Goal: Information Seeking & Learning: Learn about a topic

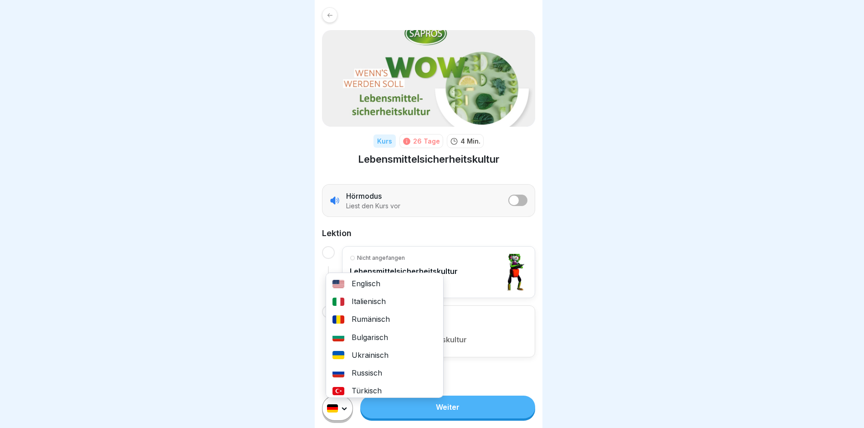
click at [346, 413] on html "Kurs 26 Tage 4 Min. Lebensmittelsicherheitskultur Hörmodus Liest den Kurs vor L…" at bounding box center [432, 214] width 864 height 428
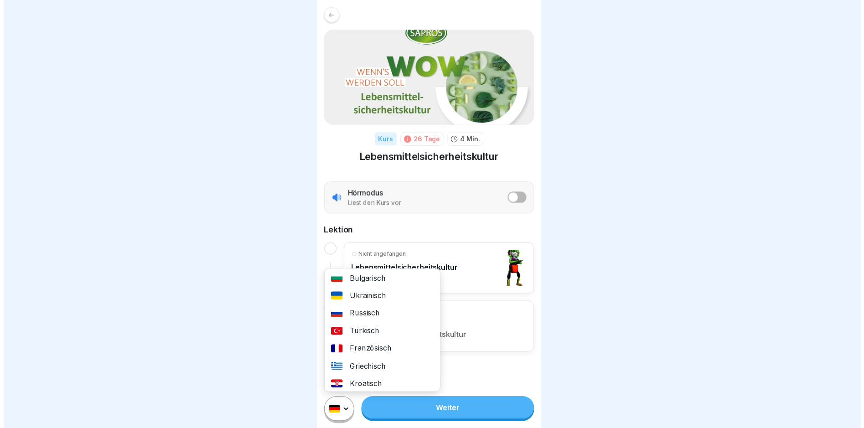
scroll to position [91, 0]
click at [356, 370] on div "Polnisch" at bounding box center [384, 371] width 117 height 18
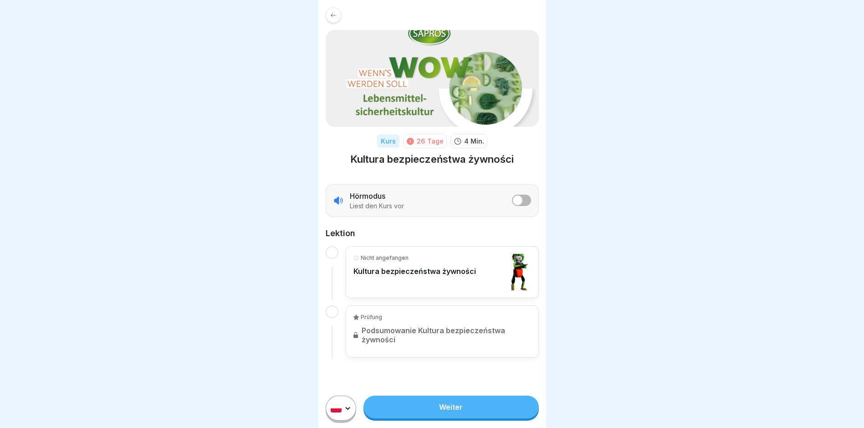
click at [444, 409] on link "Weiter" at bounding box center [450, 406] width 175 height 23
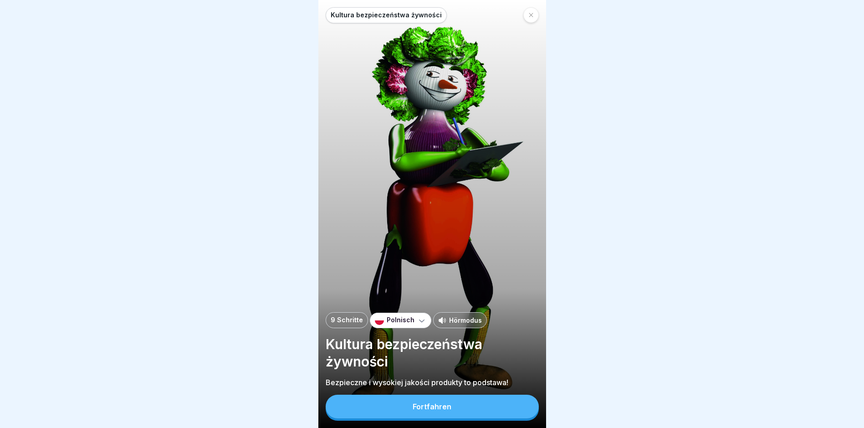
click at [395, 407] on button "Fortfahren" at bounding box center [432, 406] width 213 height 24
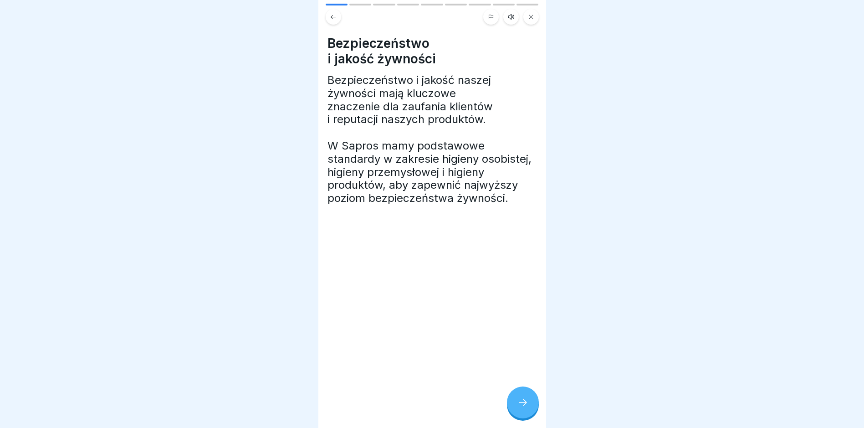
click at [532, 408] on div at bounding box center [523, 402] width 32 height 32
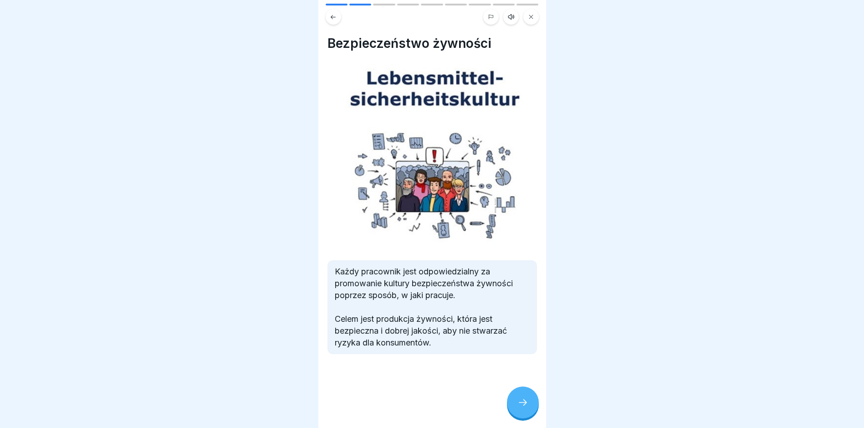
click at [532, 408] on div at bounding box center [523, 402] width 32 height 32
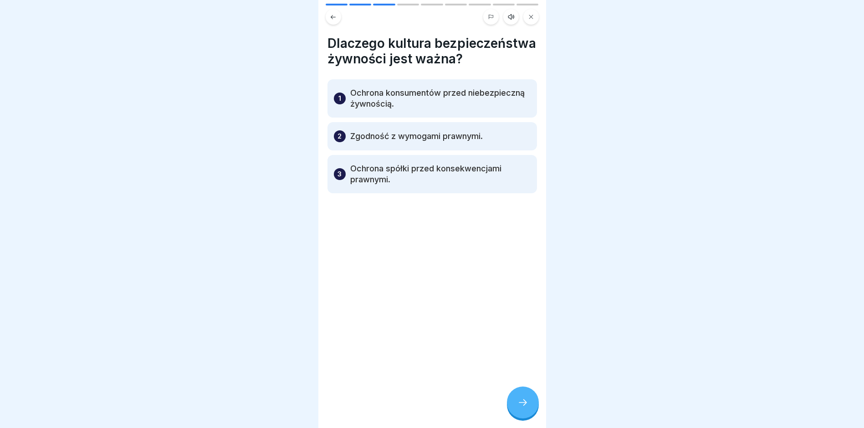
click at [532, 408] on div at bounding box center [523, 402] width 32 height 32
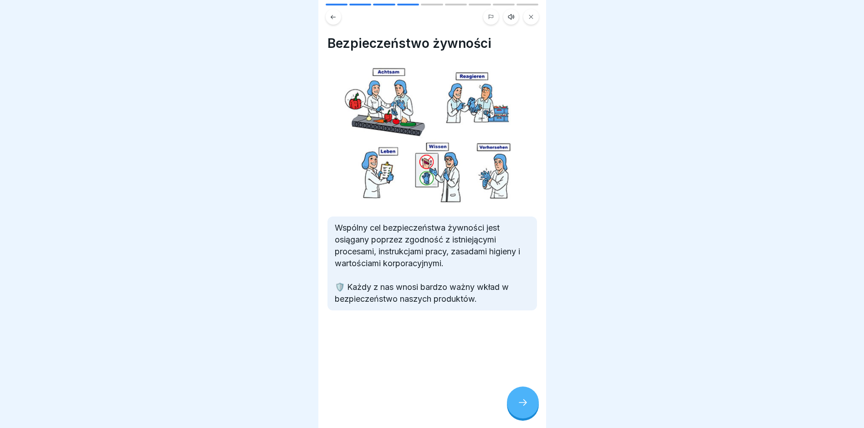
click at [527, 408] on icon at bounding box center [522, 402] width 11 height 11
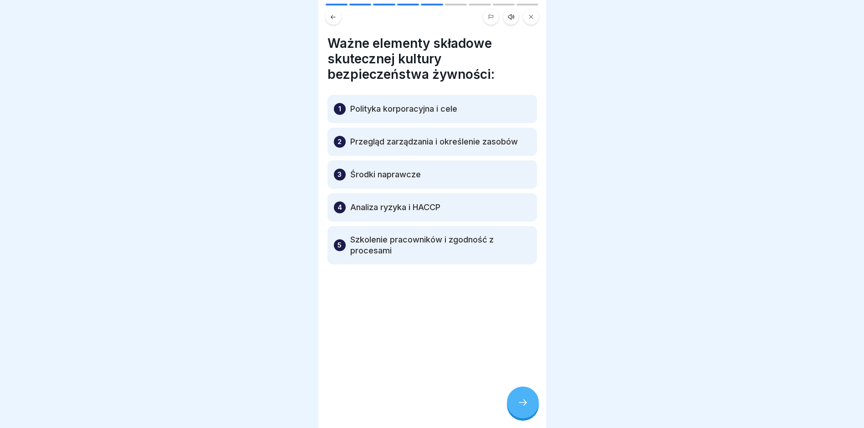
click at [527, 408] on icon at bounding box center [522, 402] width 11 height 11
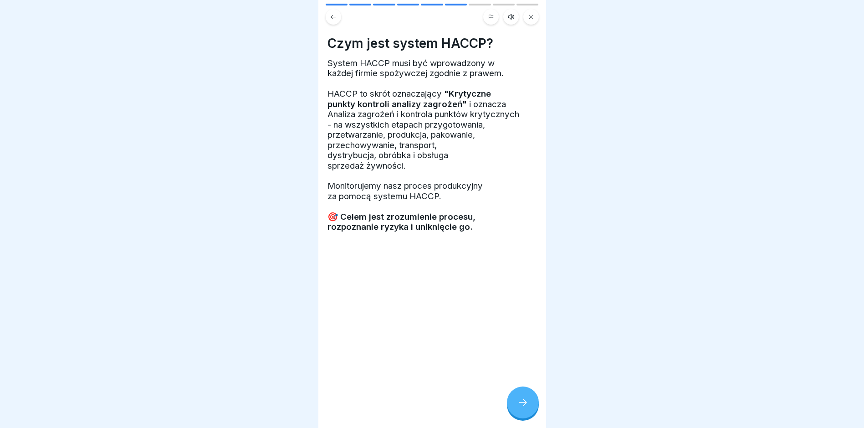
click at [527, 408] on icon at bounding box center [522, 402] width 11 height 11
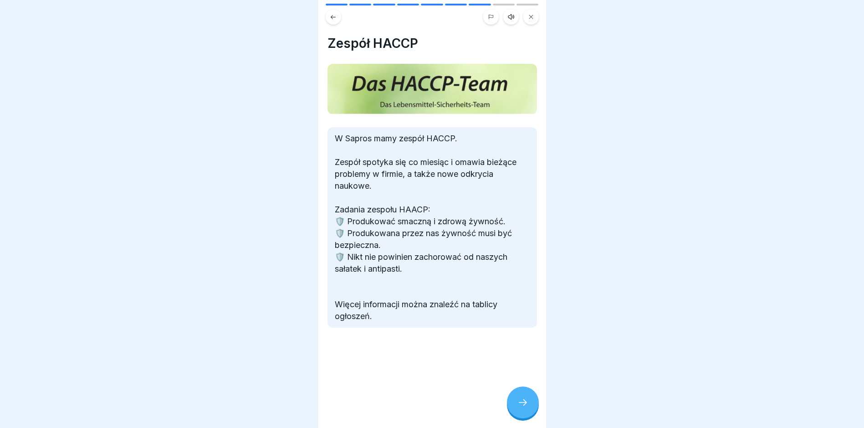
click at [527, 408] on icon at bounding box center [522, 402] width 11 height 11
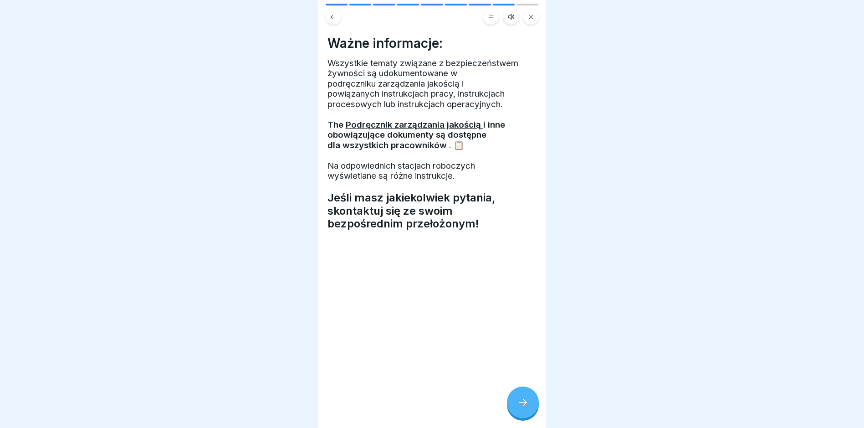
click at [527, 408] on icon at bounding box center [522, 402] width 11 height 11
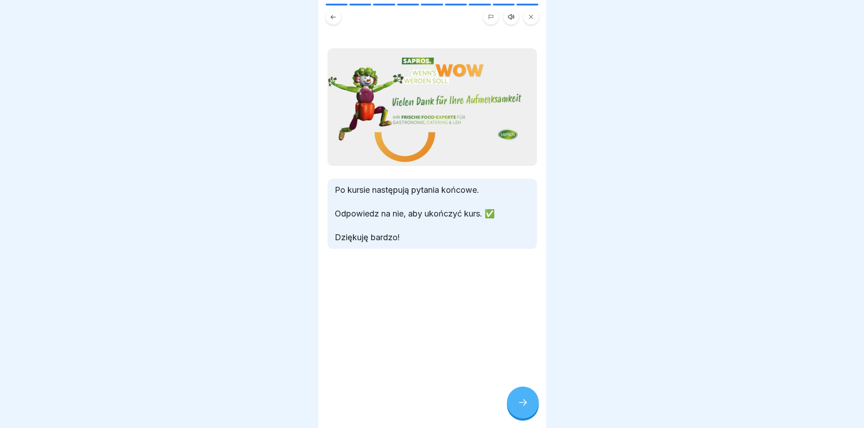
click at [527, 408] on icon at bounding box center [522, 402] width 11 height 11
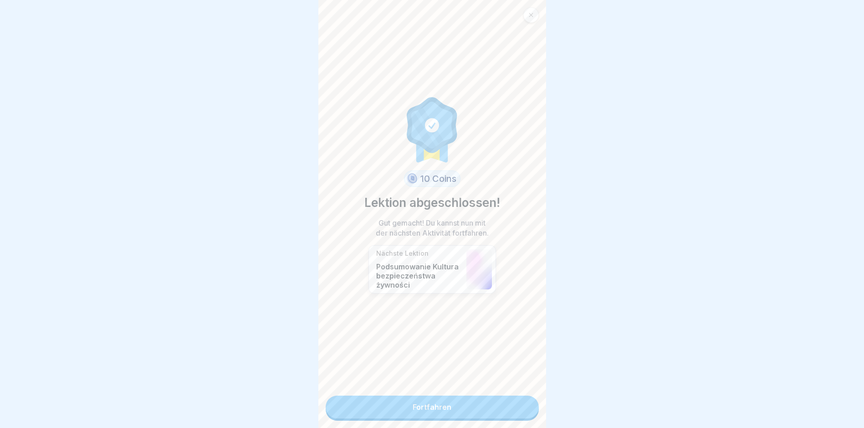
click at [527, 408] on link "Fortfahren" at bounding box center [432, 406] width 213 height 23
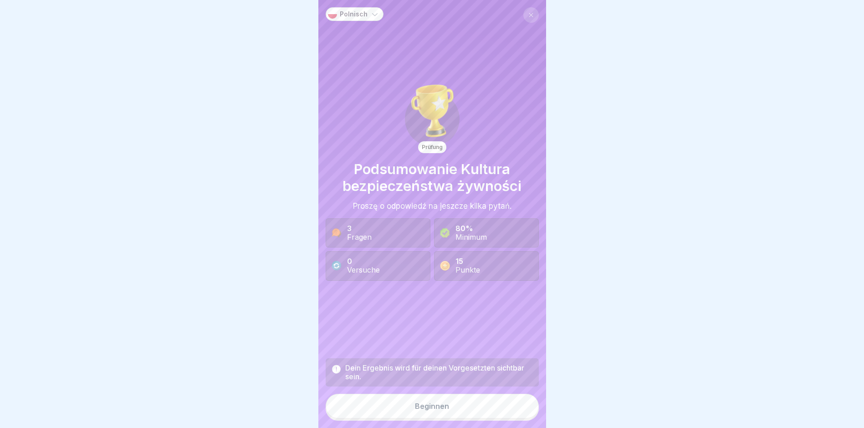
click at [527, 408] on button "Beginnen" at bounding box center [432, 405] width 213 height 25
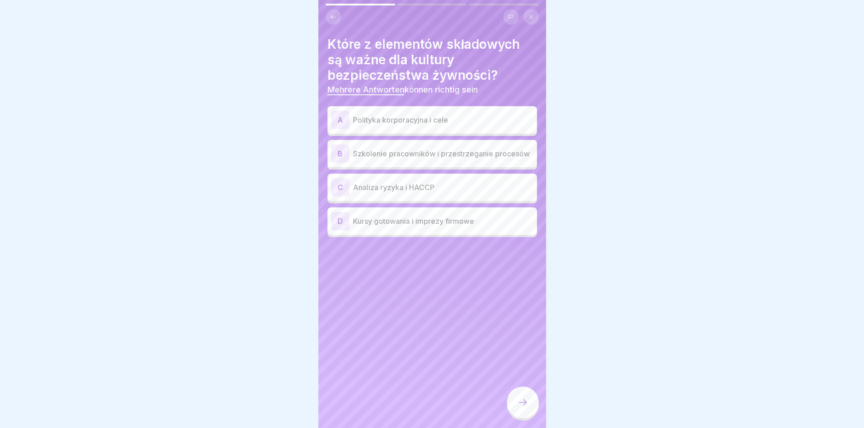
click at [458, 118] on p "Polityka korporacyjna i cele" at bounding box center [443, 119] width 180 height 11
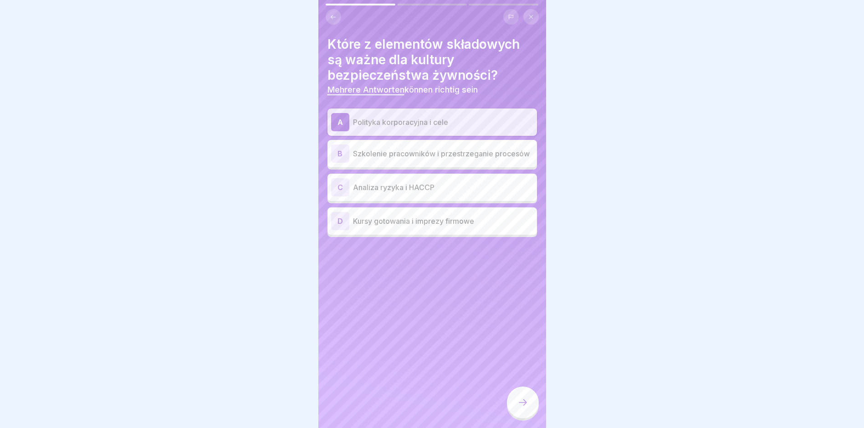
click at [439, 149] on p "Szkolenie pracowników i przestrzeganie procesów" at bounding box center [443, 153] width 180 height 11
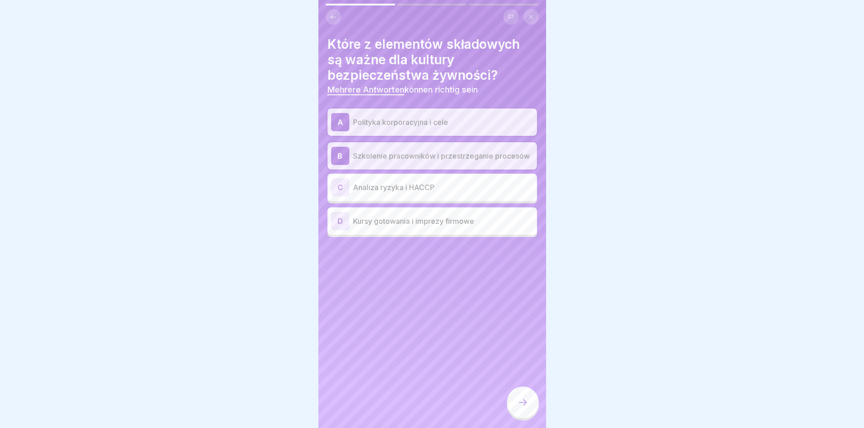
click at [423, 183] on div "C Analiza ryzyka i HACCP" at bounding box center [432, 187] width 202 height 18
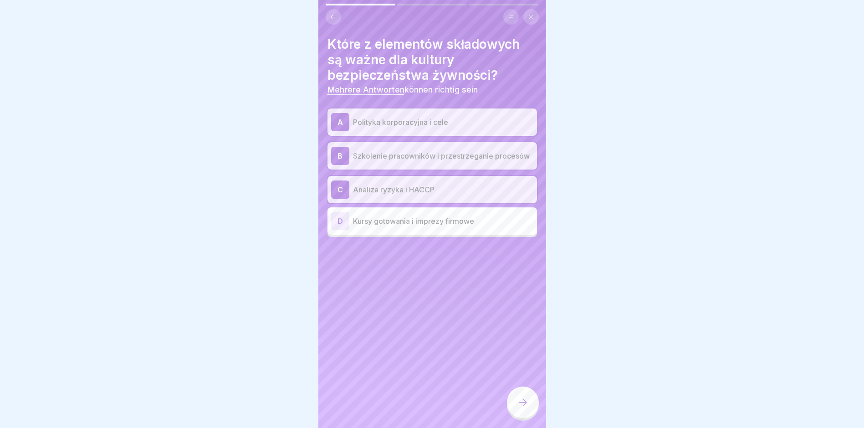
click at [494, 399] on div "Które z elementów składowych są ważne dla kultury bezpieczeństwa żywności? Mehr…" at bounding box center [432, 214] width 228 height 428
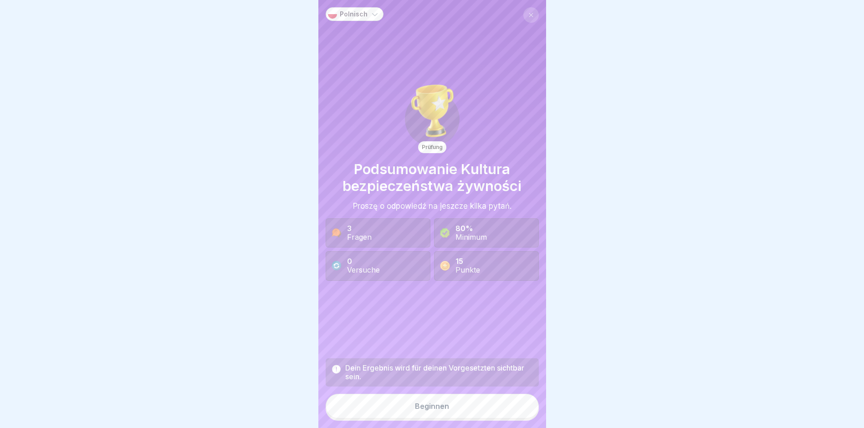
click at [488, 418] on button "Beginnen" at bounding box center [432, 405] width 213 height 25
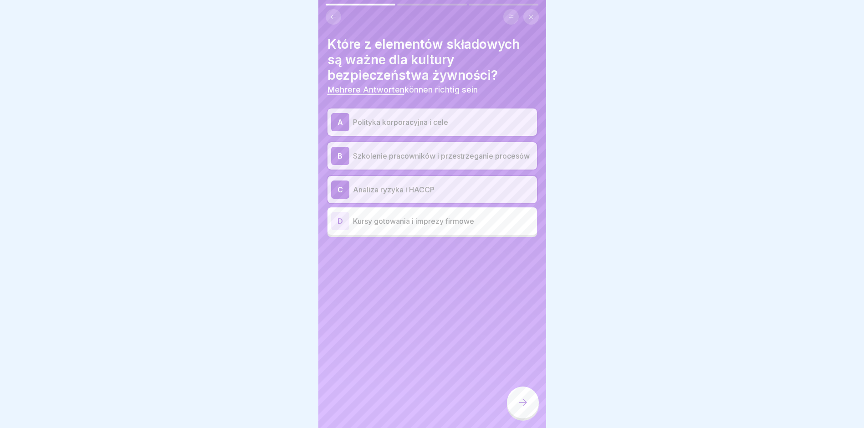
click at [525, 401] on div at bounding box center [523, 402] width 32 height 32
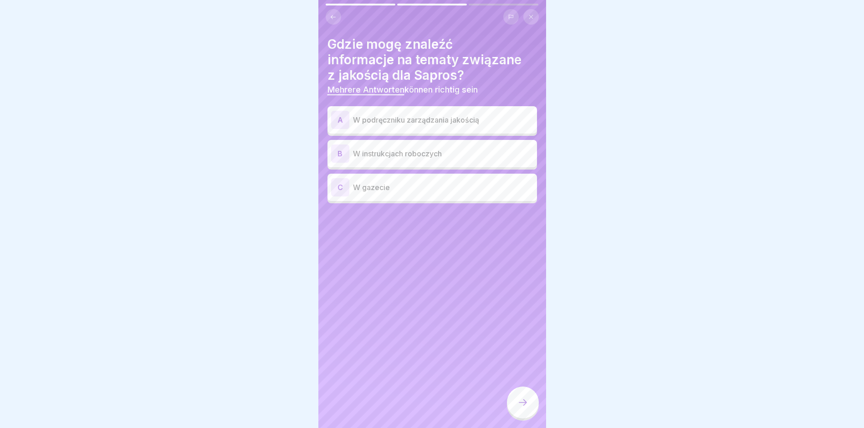
click at [474, 125] on p "W podręczniku zarządzania jakością" at bounding box center [443, 119] width 180 height 11
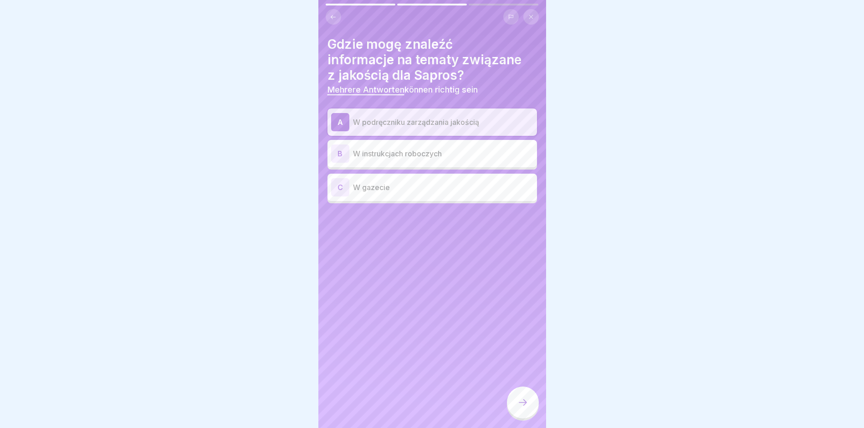
click at [523, 402] on div at bounding box center [523, 402] width 32 height 32
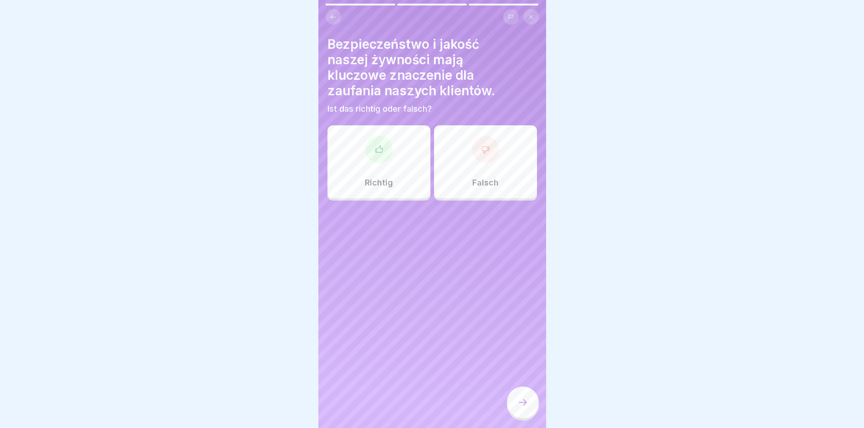
click at [386, 153] on div at bounding box center [378, 149] width 27 height 27
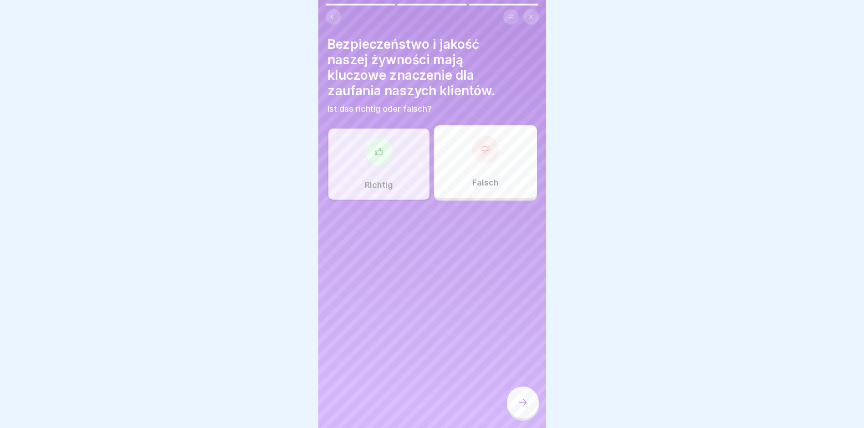
click at [531, 411] on div at bounding box center [523, 402] width 32 height 32
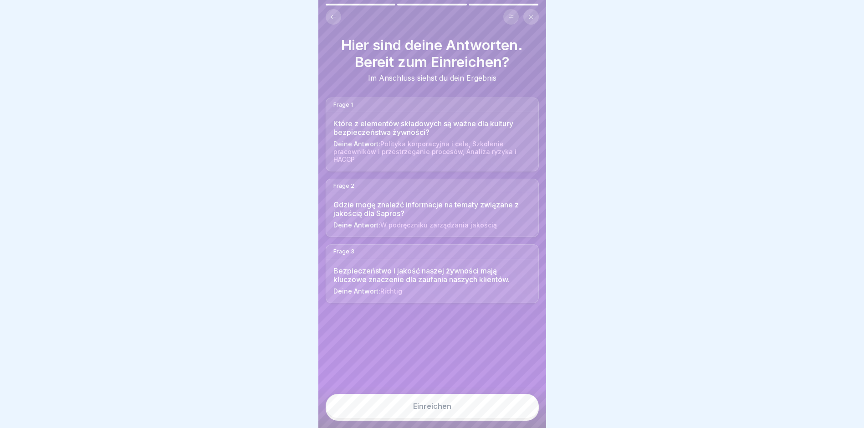
click at [497, 418] on button "Einreichen" at bounding box center [432, 405] width 213 height 25
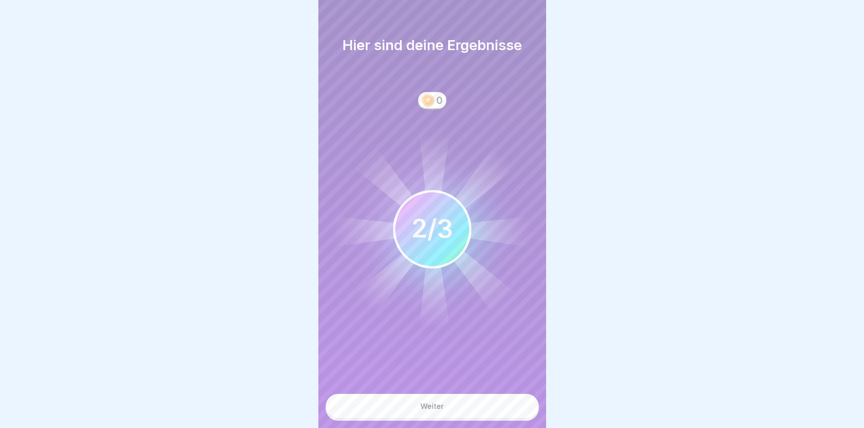
click at [498, 418] on button "Weiter" at bounding box center [432, 405] width 213 height 25
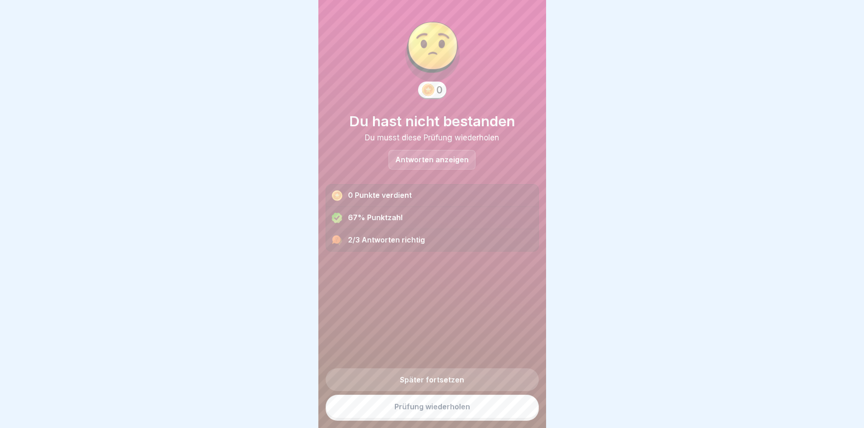
click at [498, 418] on link "Prüfung wiederholen" at bounding box center [432, 406] width 213 height 24
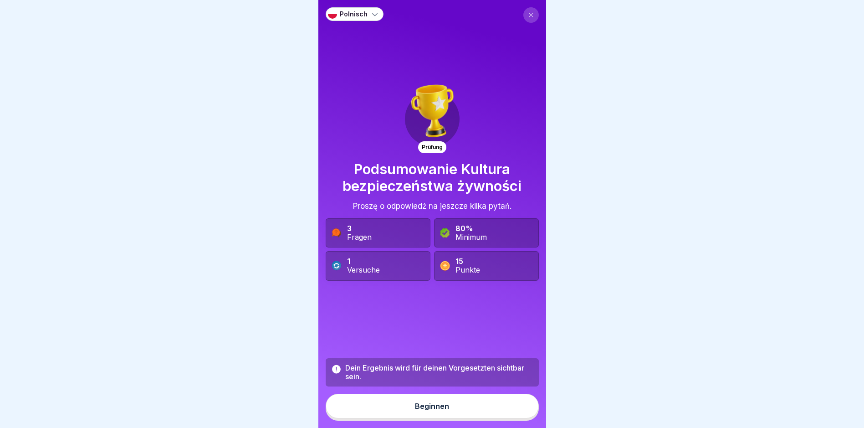
click at [498, 418] on button "Beginnen" at bounding box center [432, 405] width 213 height 25
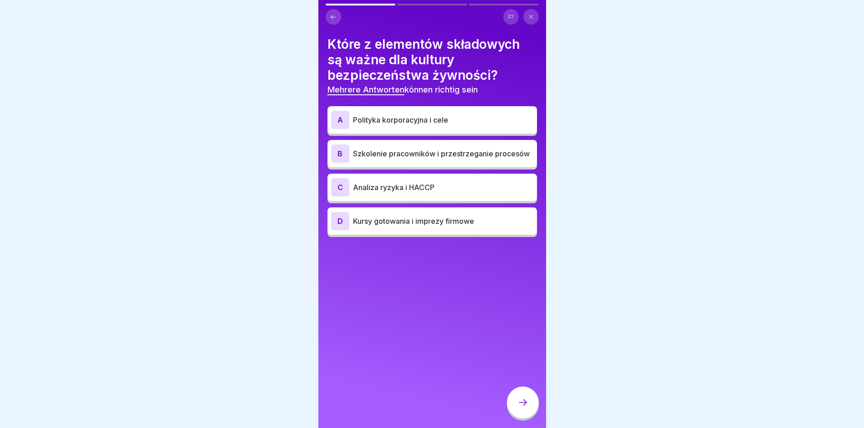
click at [336, 11] on button at bounding box center [333, 16] width 15 height 15
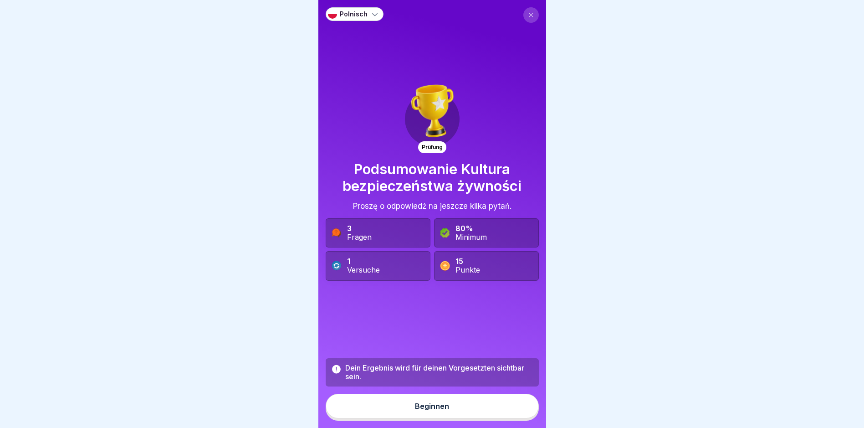
click at [523, 12] on button at bounding box center [530, 14] width 15 height 15
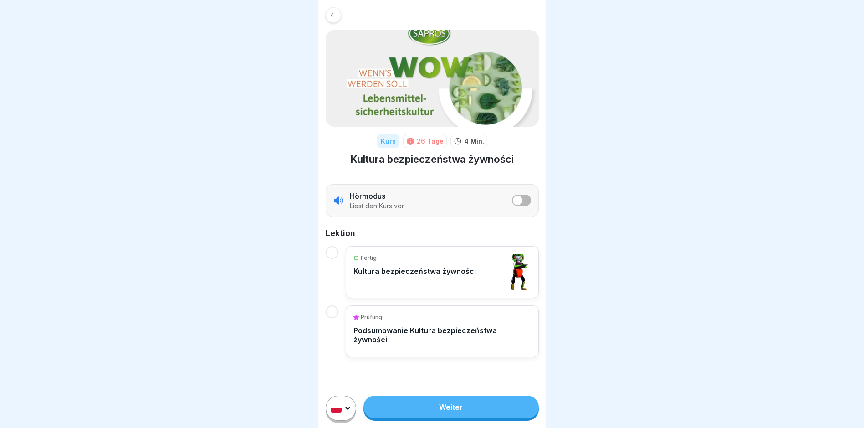
click at [439, 271] on p "Kultura bezpieczeństwa żywności" at bounding box center [414, 270] width 122 height 9
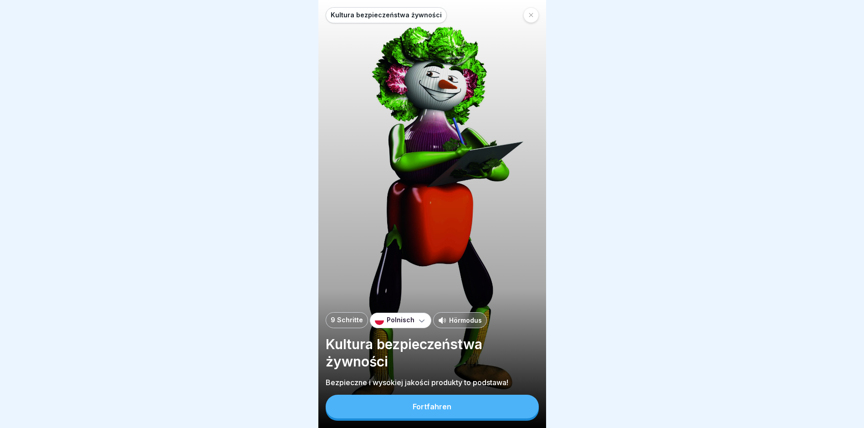
click at [447, 418] on button "Fortfahren" at bounding box center [432, 406] width 213 height 24
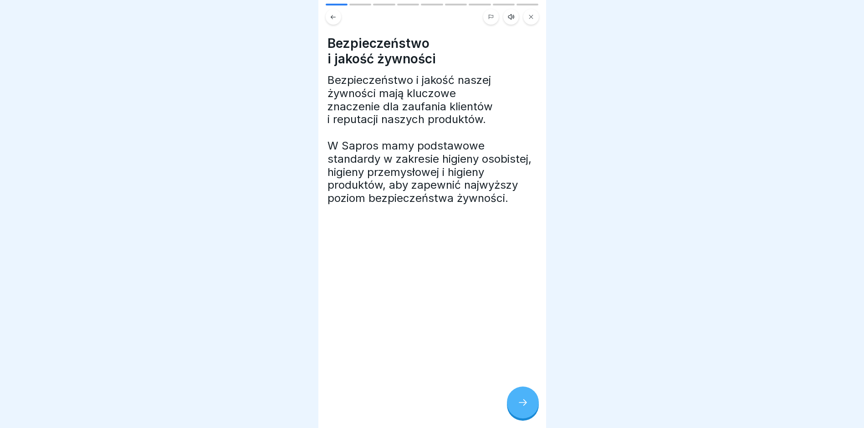
click at [509, 406] on div at bounding box center [523, 402] width 32 height 32
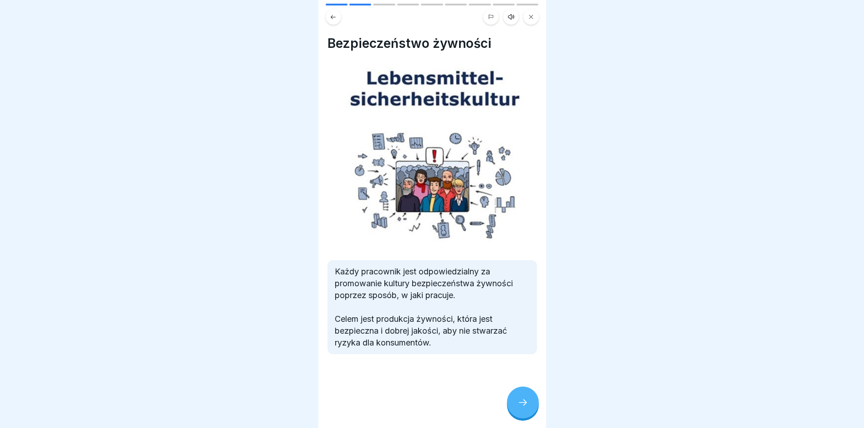
click at [511, 400] on div at bounding box center [523, 402] width 32 height 32
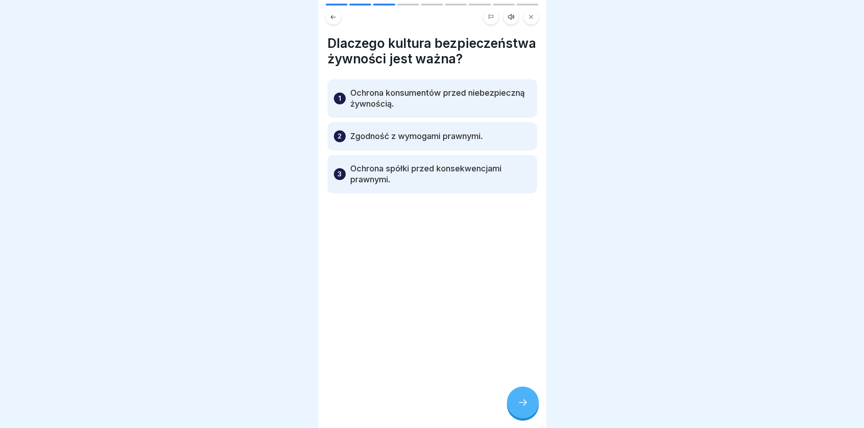
click at [511, 400] on div at bounding box center [523, 402] width 32 height 32
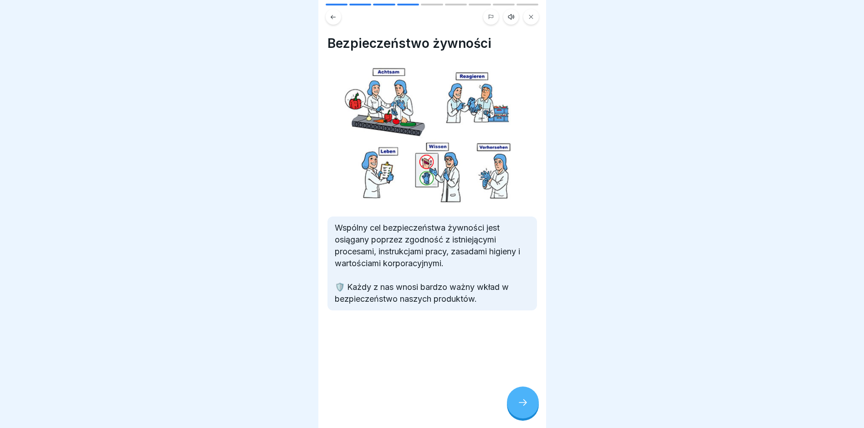
click at [511, 400] on div at bounding box center [523, 402] width 32 height 32
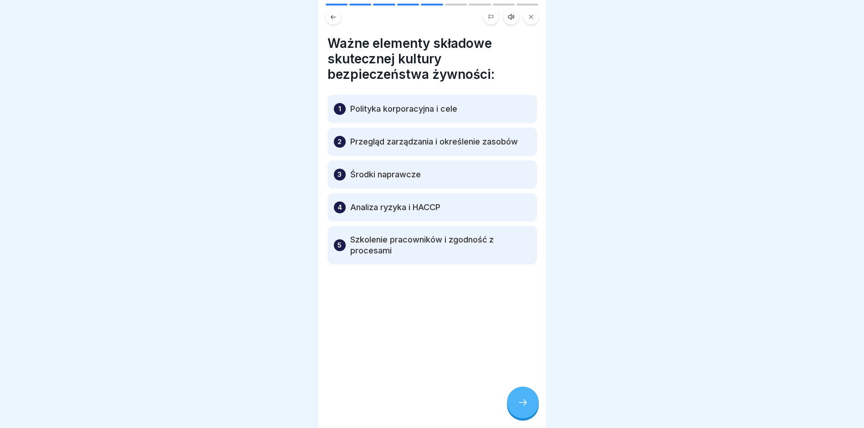
drag, startPoint x: 295, startPoint y: 25, endPoint x: 544, endPoint y: 62, distance: 251.4
click at [544, 62] on body "Kultura bezpieczeństwa żywności 9 Schritte Polnisch Hörmodus Kultura bezpieczeń…" at bounding box center [432, 214] width 864 height 428
click at [520, 418] on div at bounding box center [523, 402] width 32 height 32
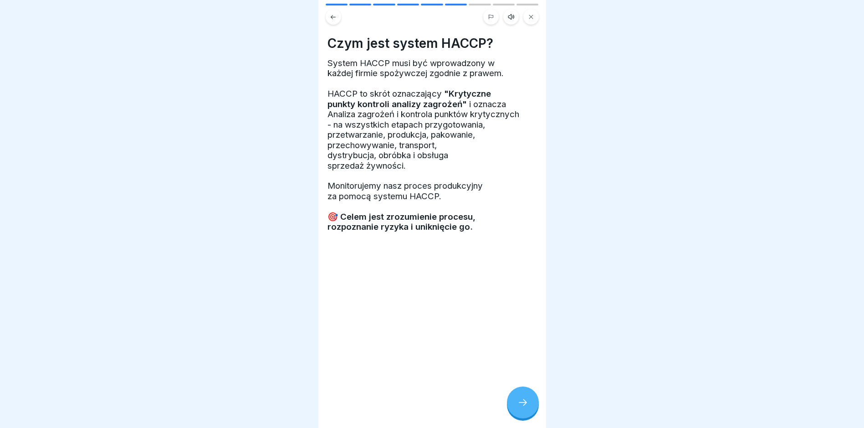
click at [520, 418] on div at bounding box center [523, 402] width 32 height 32
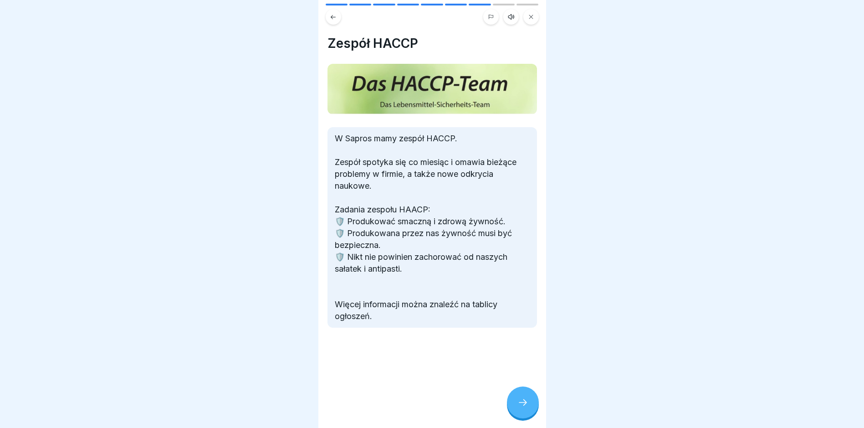
click at [520, 418] on div at bounding box center [523, 402] width 32 height 32
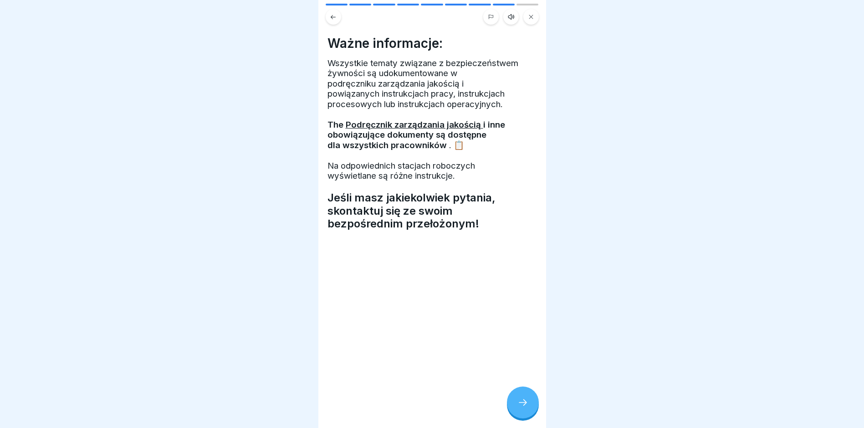
click at [520, 418] on div at bounding box center [523, 402] width 32 height 32
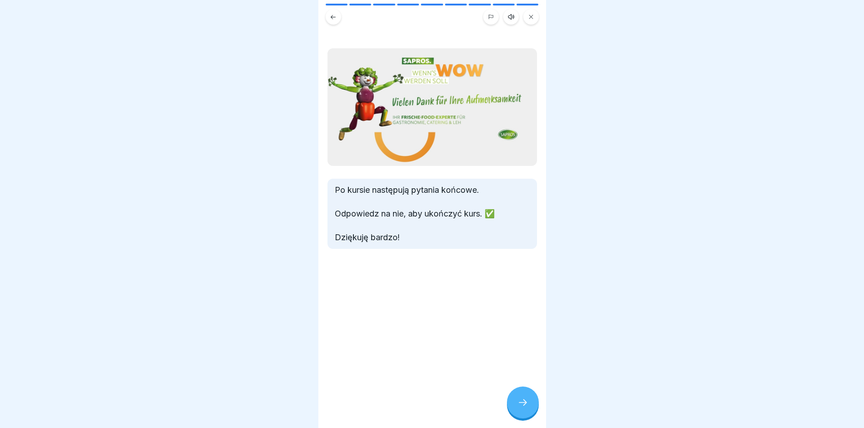
click at [520, 418] on div at bounding box center [523, 402] width 32 height 32
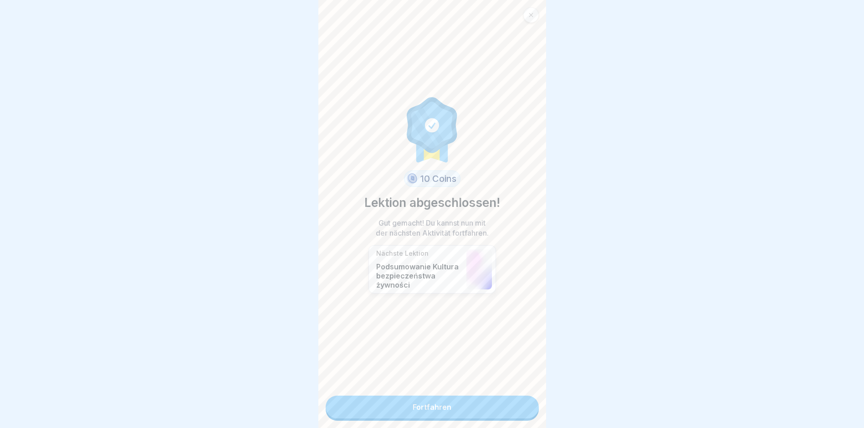
click at [520, 418] on div "10 Coins Lektion abgeschlossen! Gut gemacht! Du kannst nun mit der nächsten Akt…" at bounding box center [432, 214] width 228 height 428
click at [518, 414] on link "Fortfahren" at bounding box center [432, 406] width 213 height 23
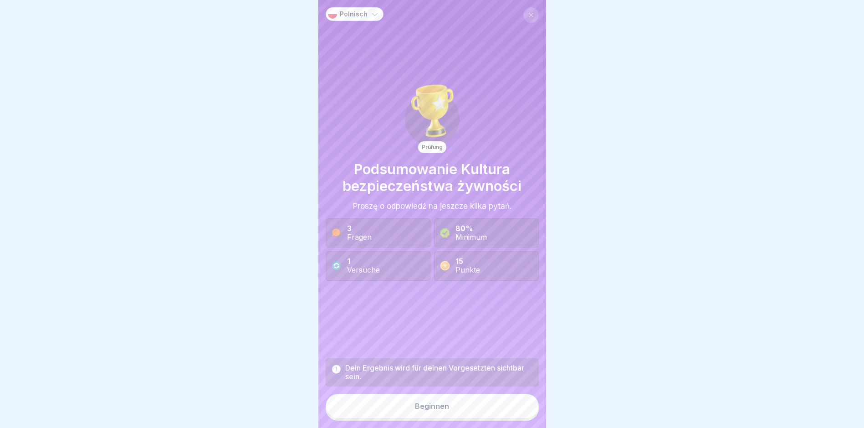
click at [518, 414] on button "Beginnen" at bounding box center [432, 405] width 213 height 25
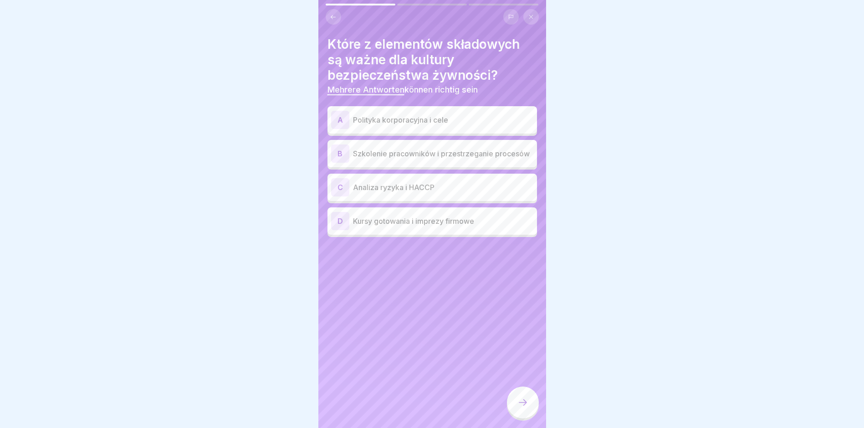
click at [385, 124] on p "Polityka korporacyjna i cele" at bounding box center [443, 119] width 180 height 11
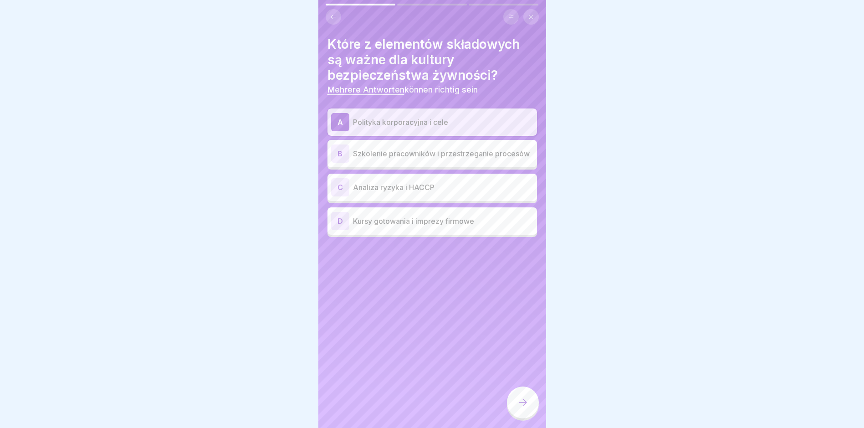
click at [386, 183] on div "C Analiza ryzyka i HACCP" at bounding box center [432, 187] width 202 height 18
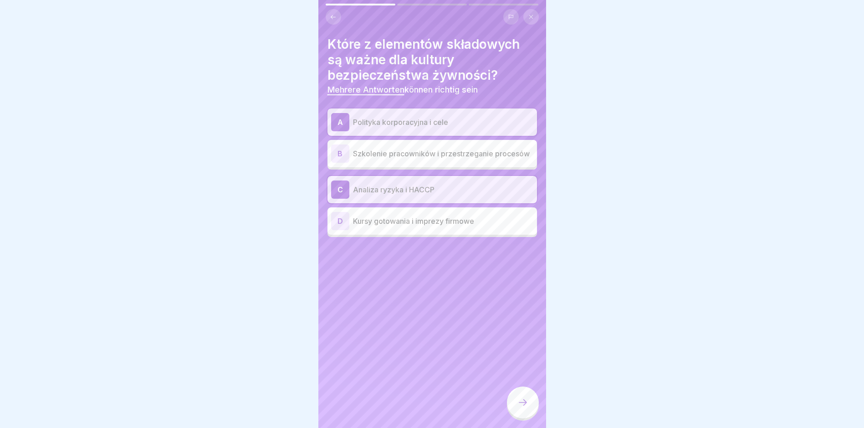
click at [530, 415] on div at bounding box center [523, 402] width 32 height 32
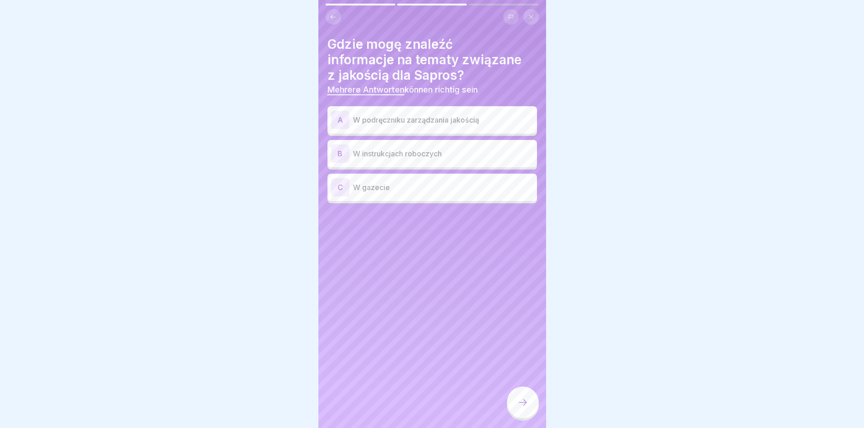
click at [530, 415] on div at bounding box center [523, 402] width 32 height 32
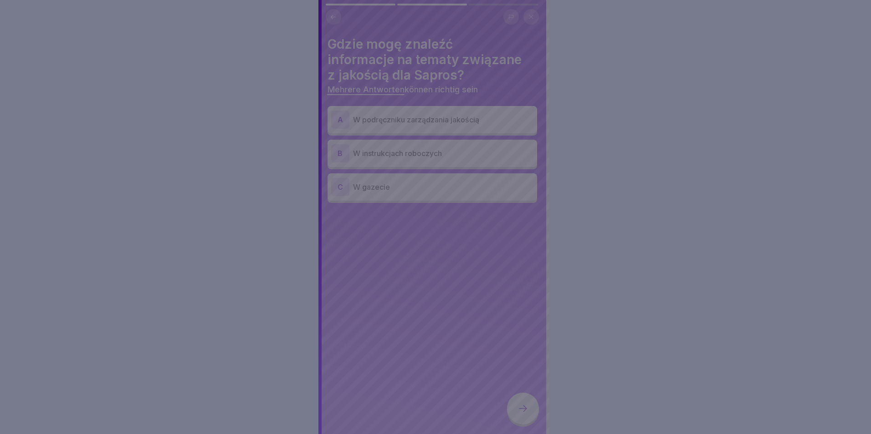
click at [584, 209] on div at bounding box center [435, 217] width 871 height 434
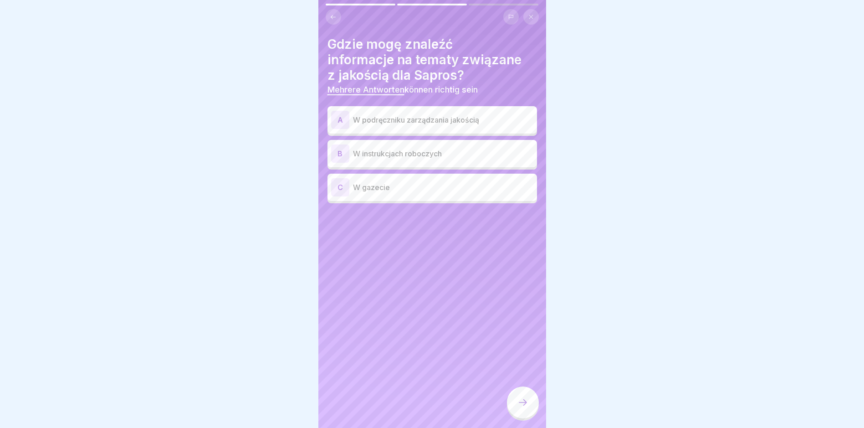
click at [454, 118] on p "W podręczniku zarządzania jakością" at bounding box center [443, 119] width 180 height 11
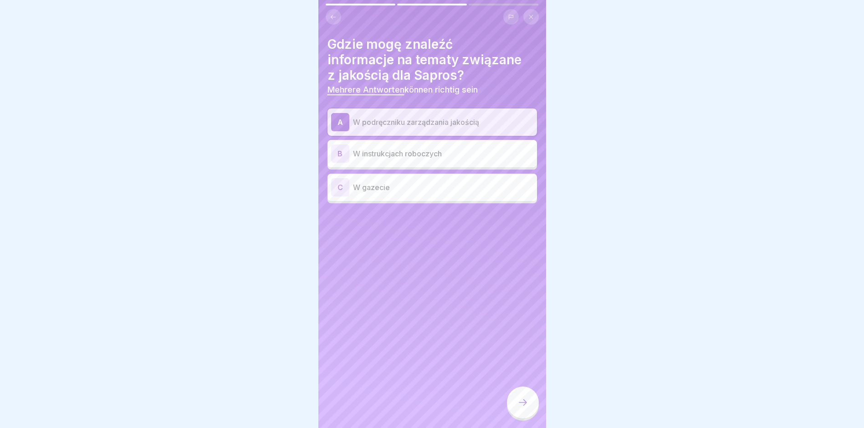
click at [445, 154] on p "W instrukcjach roboczych" at bounding box center [443, 153] width 180 height 11
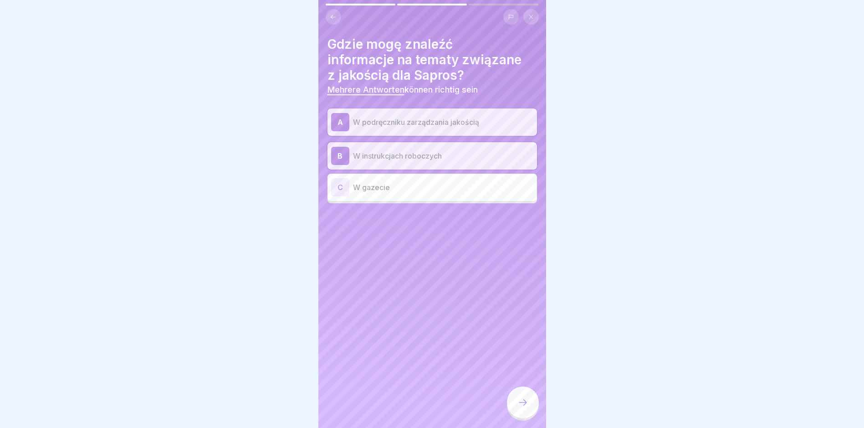
click at [534, 401] on div at bounding box center [523, 402] width 32 height 32
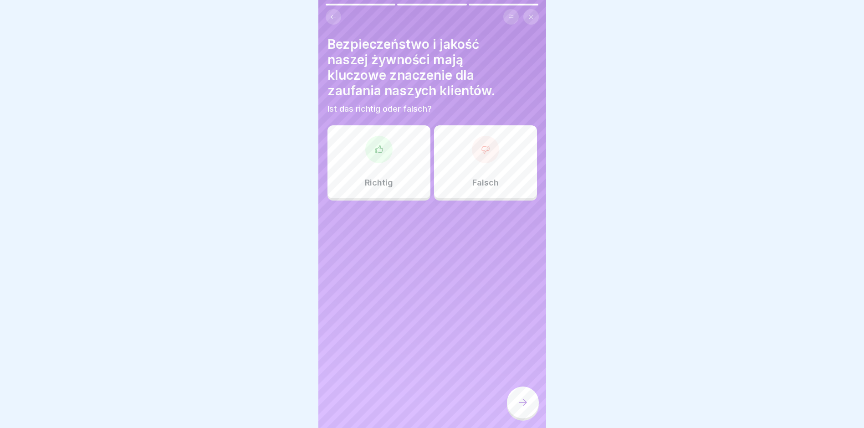
click at [388, 149] on div at bounding box center [378, 149] width 27 height 27
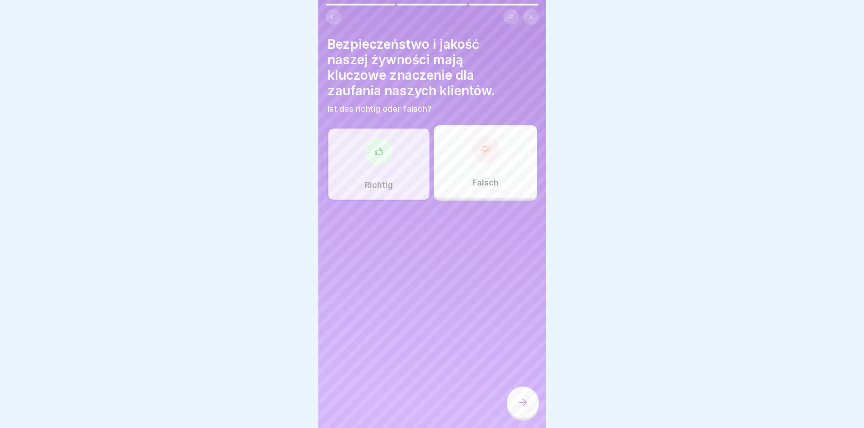
click at [527, 417] on div at bounding box center [523, 402] width 32 height 32
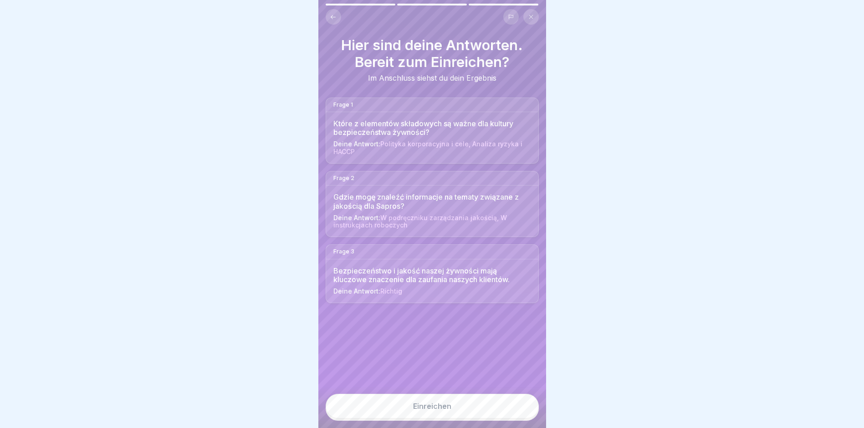
click at [527, 417] on button "Einreichen" at bounding box center [432, 405] width 213 height 25
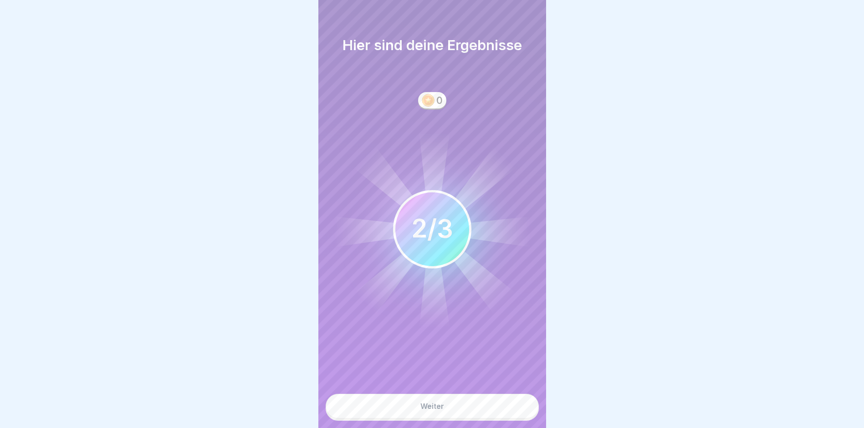
click at [527, 417] on button "Weiter" at bounding box center [432, 405] width 213 height 25
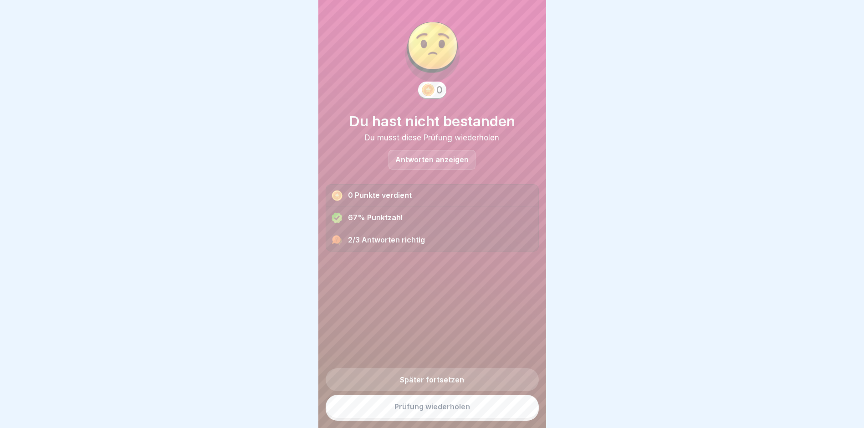
click at [460, 412] on link "Prüfung wiederholen" at bounding box center [432, 406] width 213 height 24
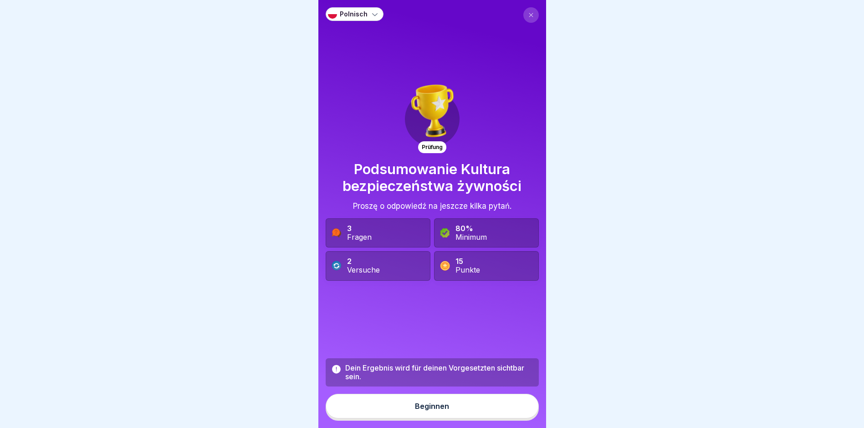
click at [460, 412] on button "Beginnen" at bounding box center [432, 405] width 213 height 25
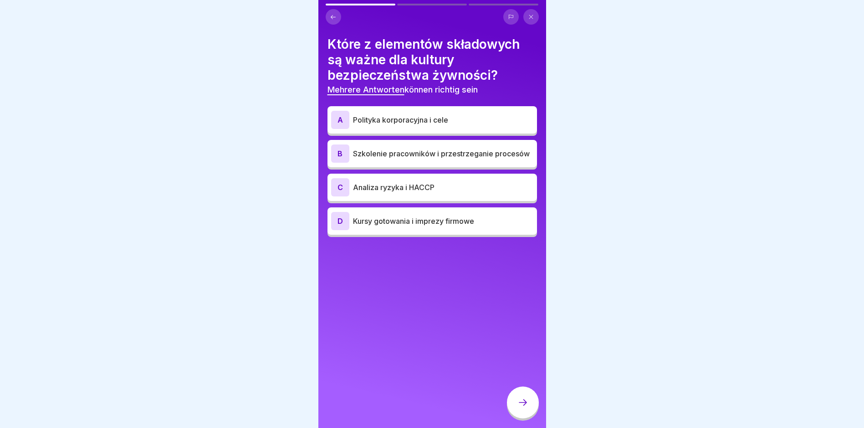
click at [438, 129] on div "A Polityka korporacyjna i cele" at bounding box center [431, 119] width 209 height 27
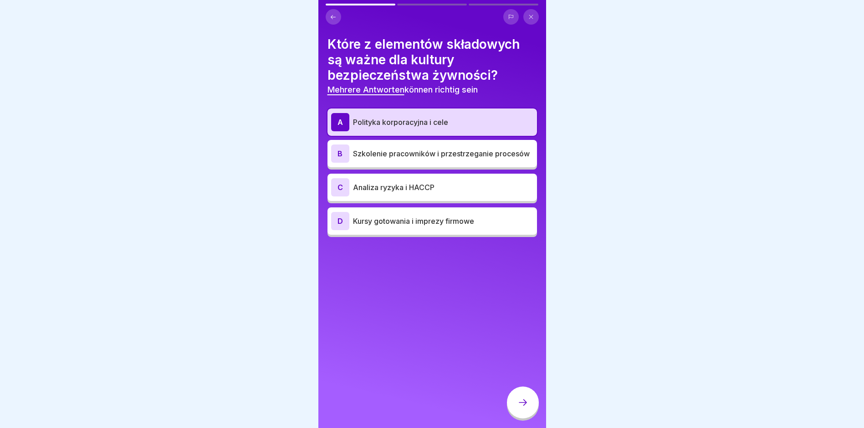
click at [434, 149] on p "Szkolenie pracowników i przestrzeganie procesów" at bounding box center [443, 153] width 180 height 11
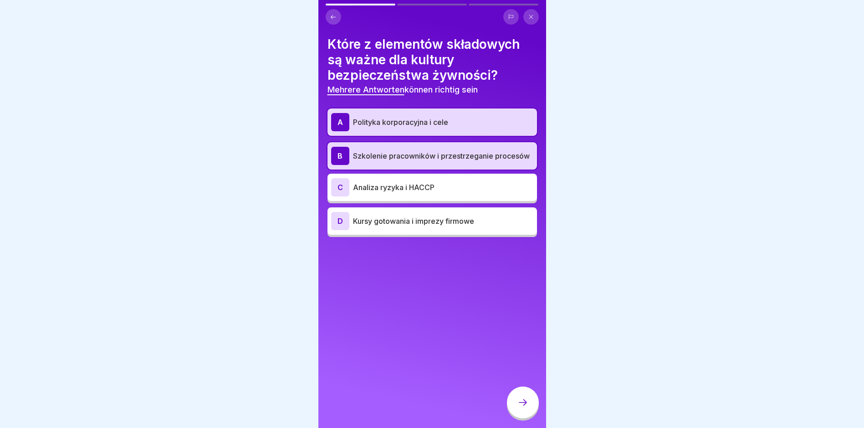
click at [428, 188] on p "Analiza ryzyka i HACCP" at bounding box center [443, 187] width 180 height 11
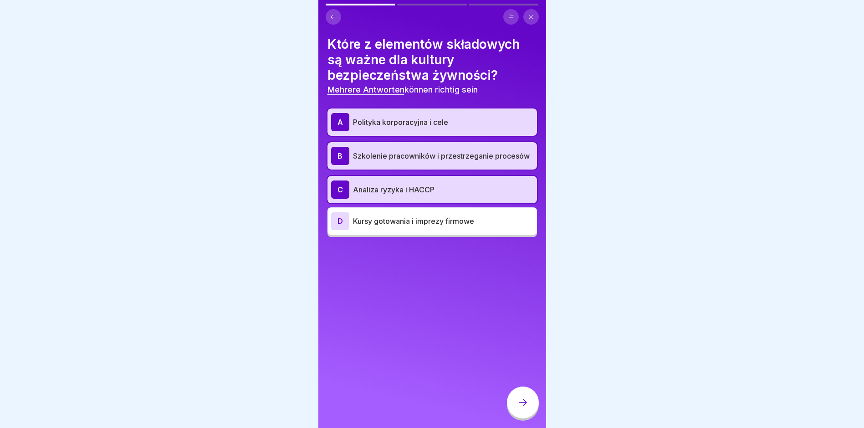
click at [518, 400] on div at bounding box center [523, 402] width 32 height 32
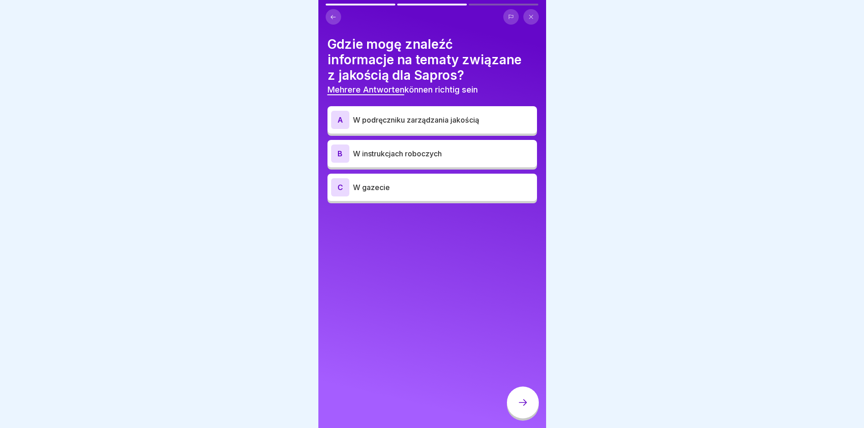
click at [460, 121] on p "W podręczniku zarządzania jakością" at bounding box center [443, 119] width 180 height 11
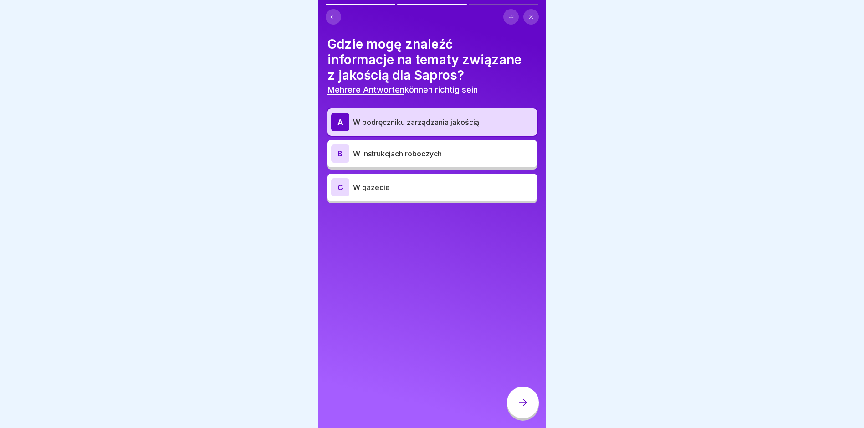
click at [454, 150] on p "W instrukcjach roboczych" at bounding box center [443, 153] width 180 height 11
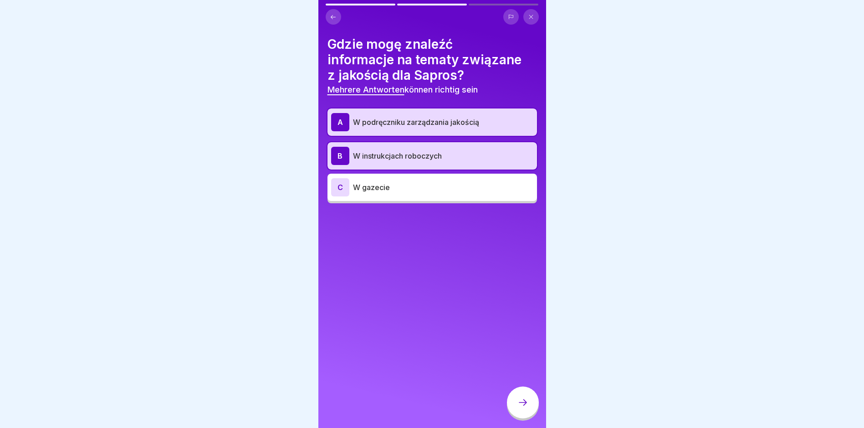
click at [516, 400] on div at bounding box center [523, 402] width 32 height 32
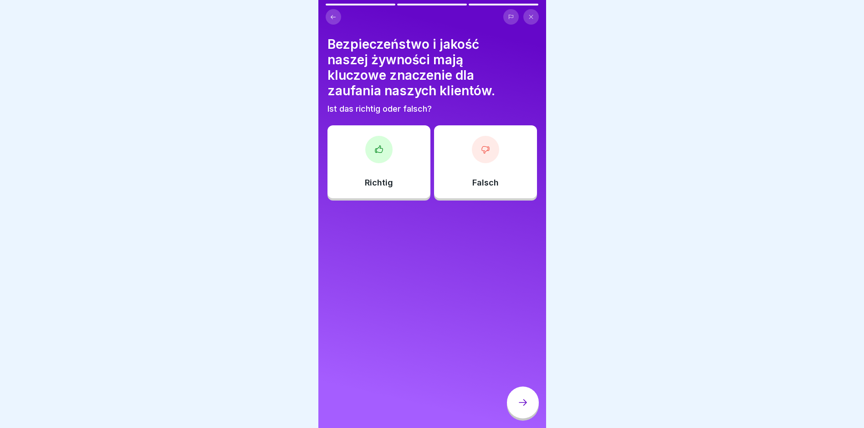
click at [390, 130] on div "Richtig" at bounding box center [378, 161] width 103 height 73
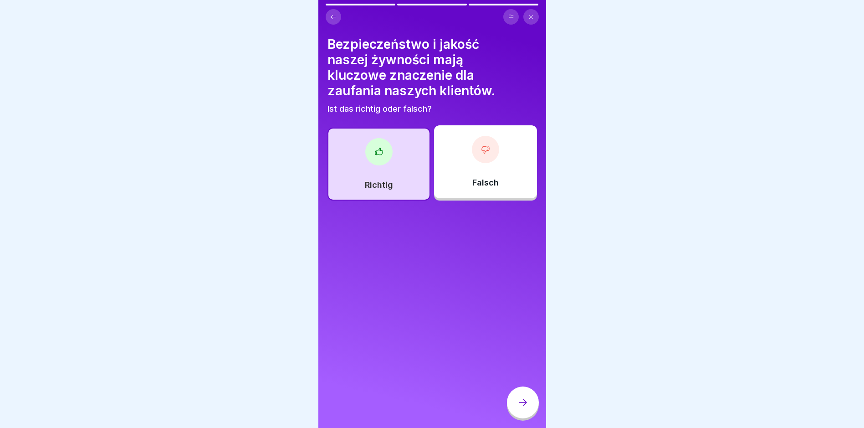
click at [526, 414] on div at bounding box center [523, 402] width 32 height 32
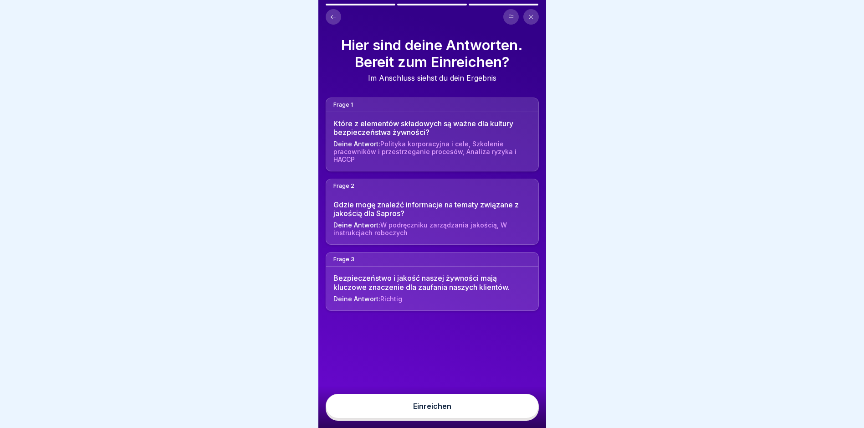
click at [526, 414] on button "Einreichen" at bounding box center [432, 405] width 213 height 25
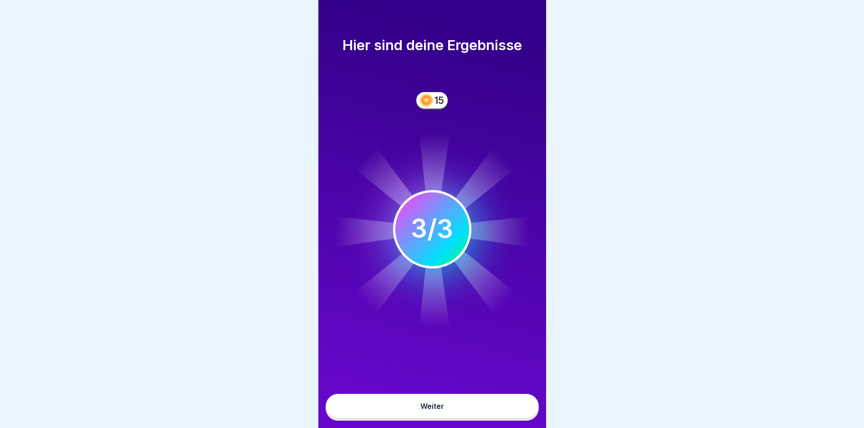
click at [526, 414] on button "Weiter" at bounding box center [432, 405] width 213 height 25
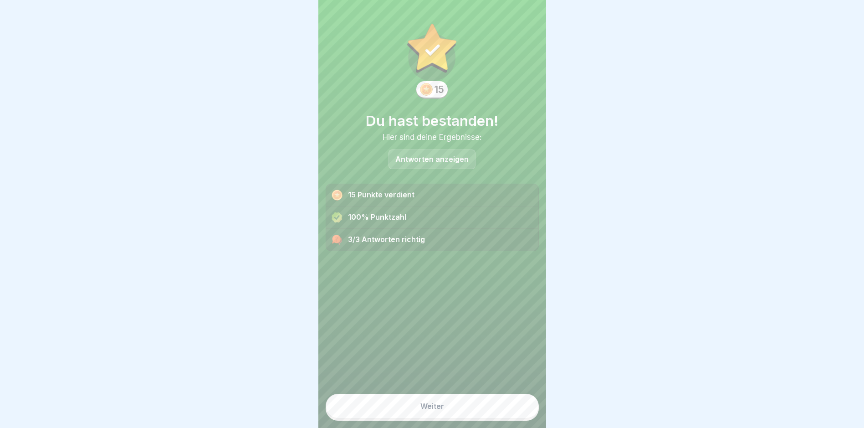
click at [526, 414] on button "Weiter" at bounding box center [432, 405] width 213 height 25
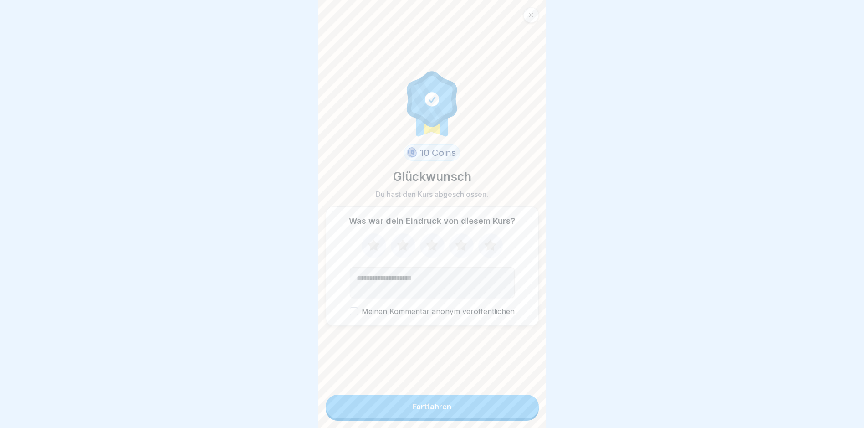
click at [508, 414] on button "Fortfahren" at bounding box center [432, 406] width 213 height 24
